Goal: Information Seeking & Learning: Stay updated

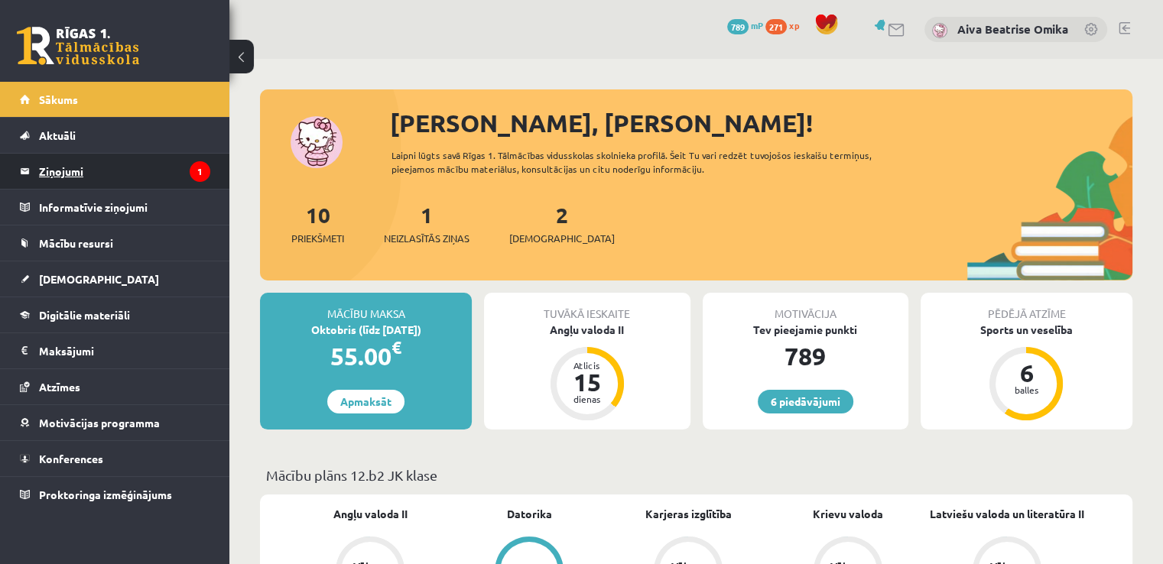
click at [158, 178] on legend "Ziņojumi 1" at bounding box center [124, 171] width 171 height 35
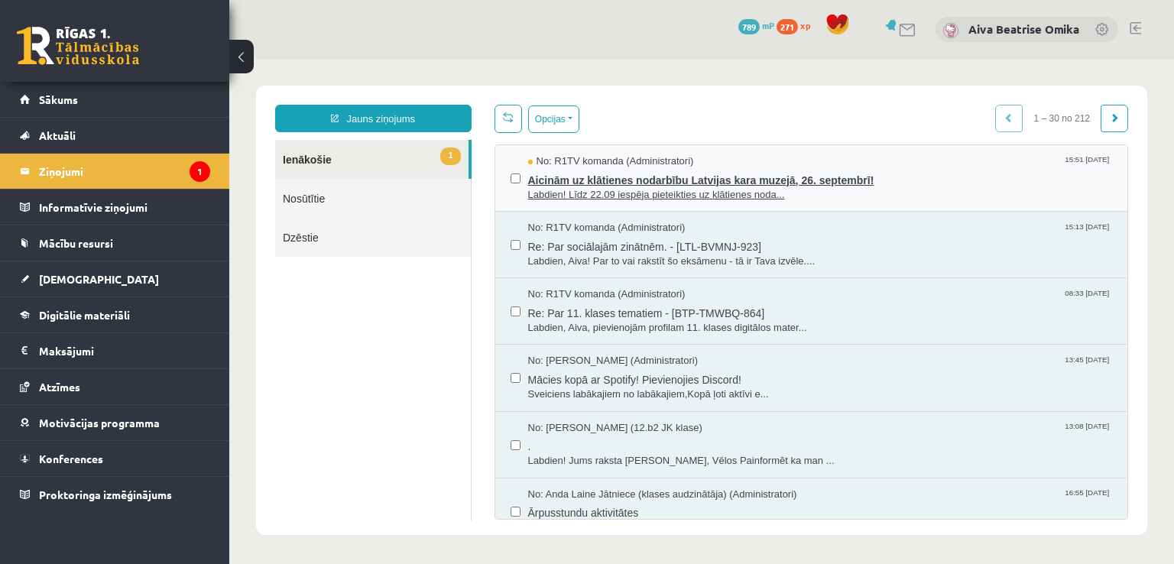
click at [960, 181] on span "Aicinām uz klātienes nodarbību Latvijas kara muzejā, 26. septembrī!" at bounding box center [820, 178] width 585 height 19
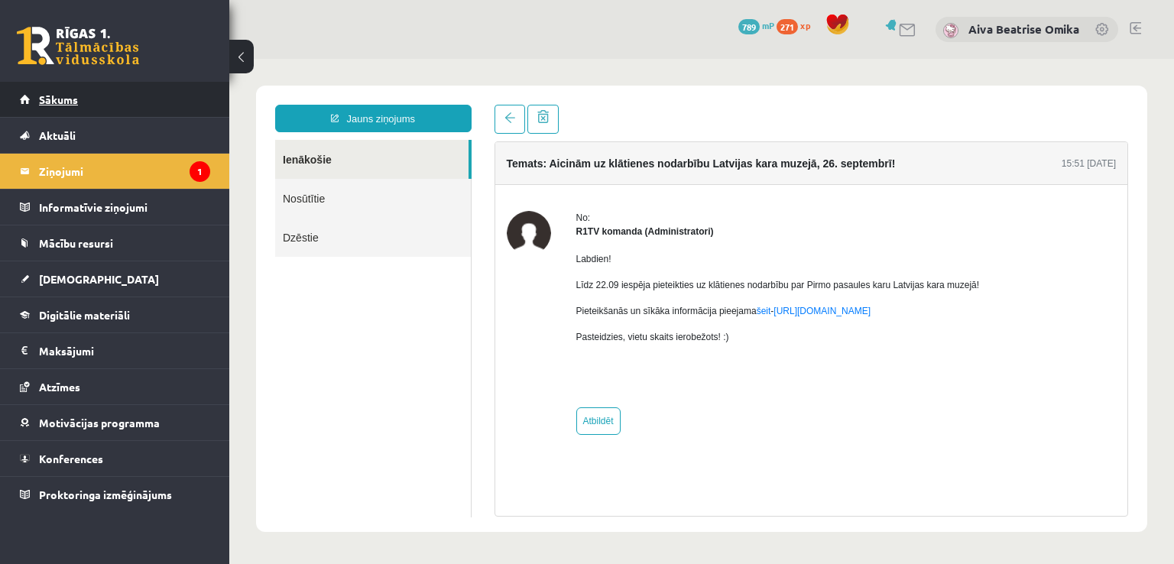
click at [156, 114] on link "Sākums" at bounding box center [115, 99] width 190 height 35
